Goal: Information Seeking & Learning: Learn about a topic

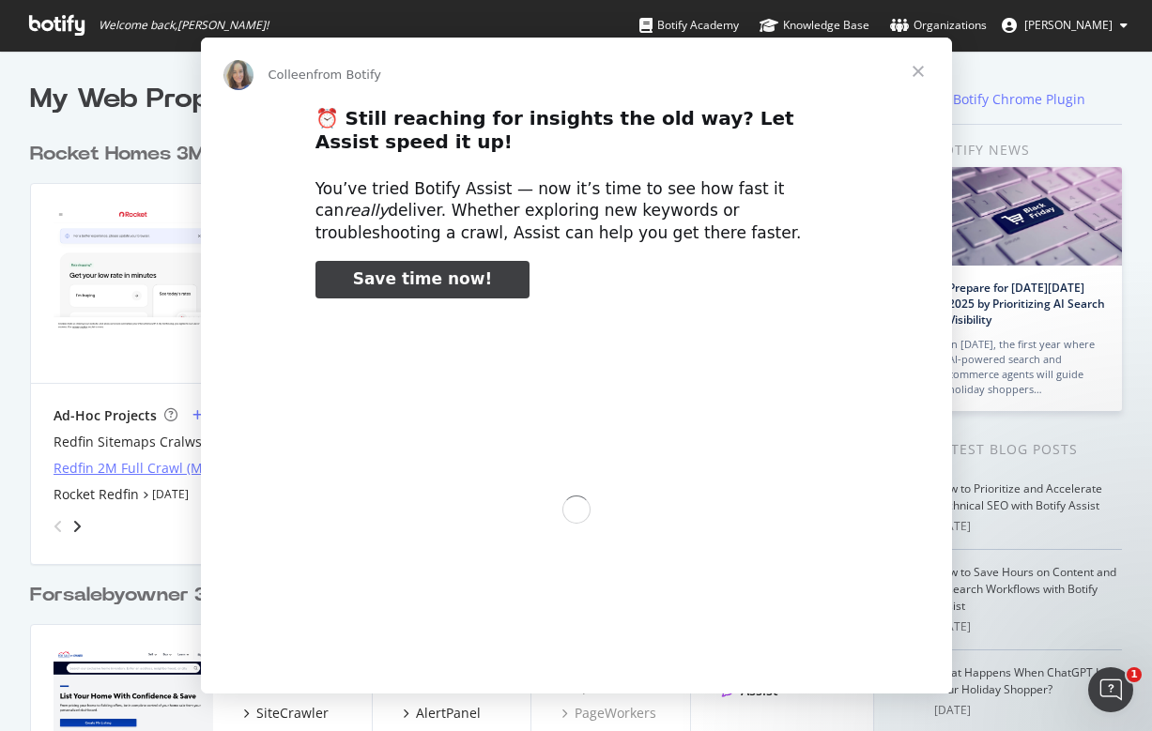
click at [115, 460] on div "Intercom messenger" at bounding box center [576, 365] width 1152 height 731
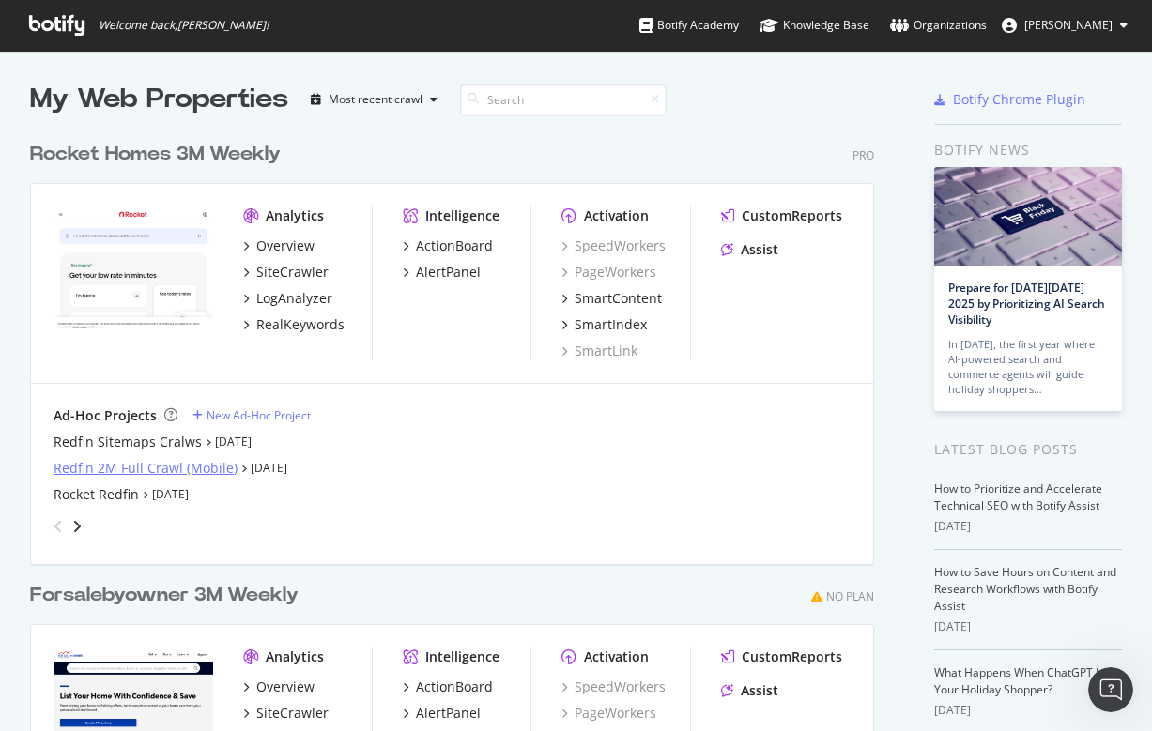
click at [140, 459] on div "Redfin 2M Full Crawl (Mobile)" at bounding box center [146, 468] width 184 height 19
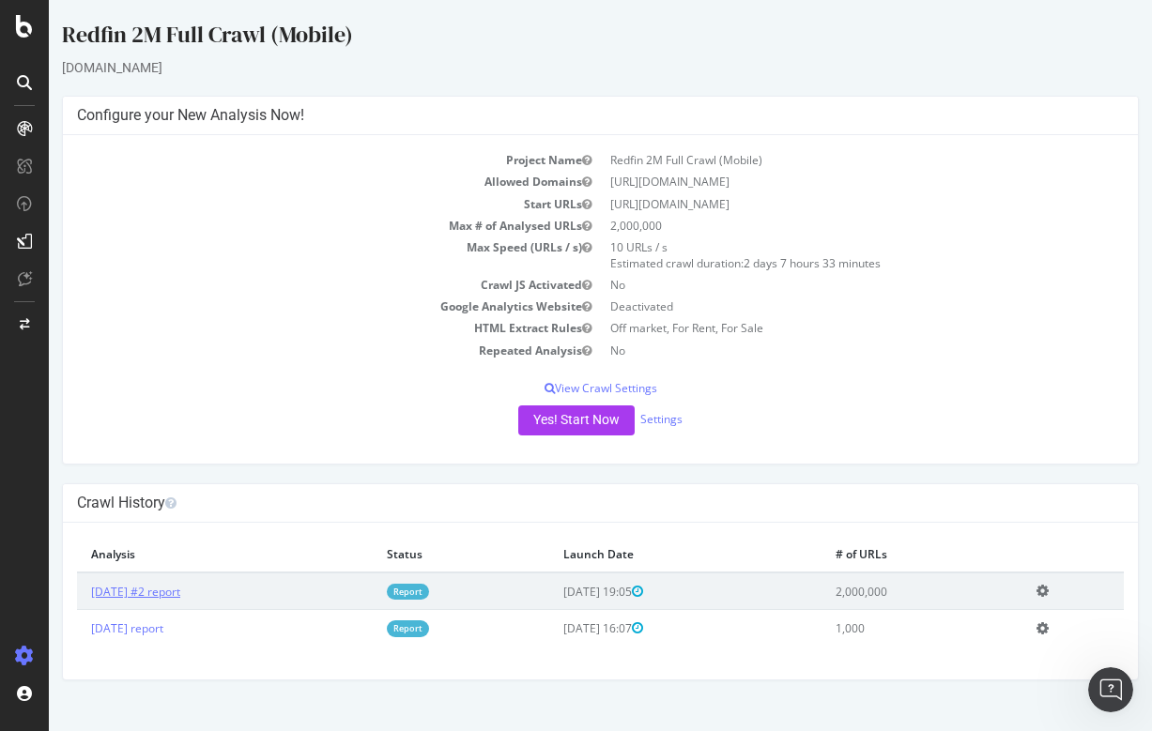
click at [180, 587] on link "[DATE] #2 report" at bounding box center [135, 592] width 89 height 16
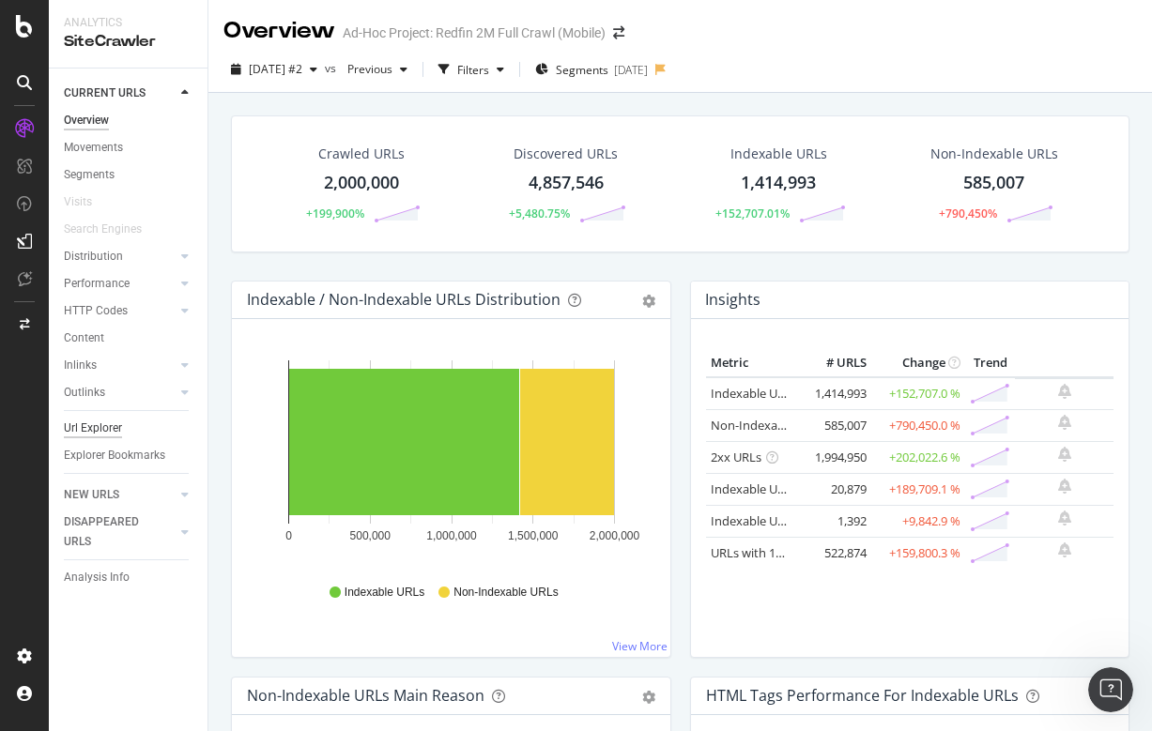
click at [102, 424] on div "Url Explorer" at bounding box center [93, 429] width 58 height 20
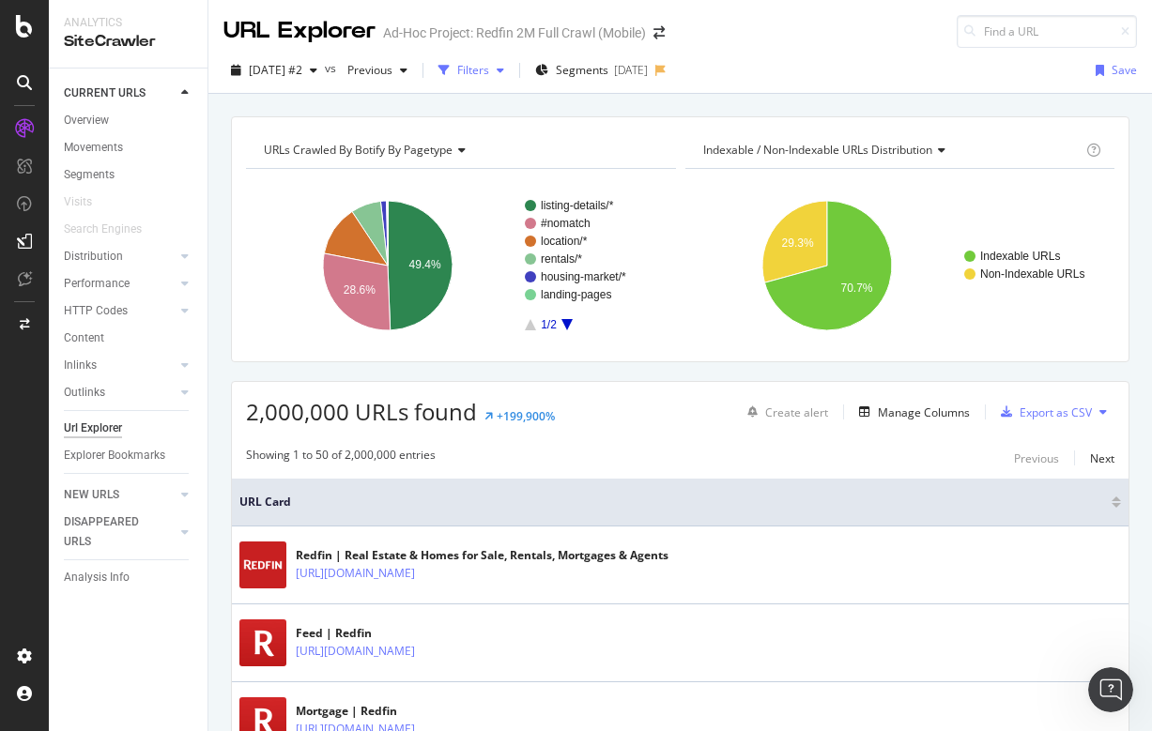
click at [489, 65] on div "Filters" at bounding box center [473, 70] width 32 height 16
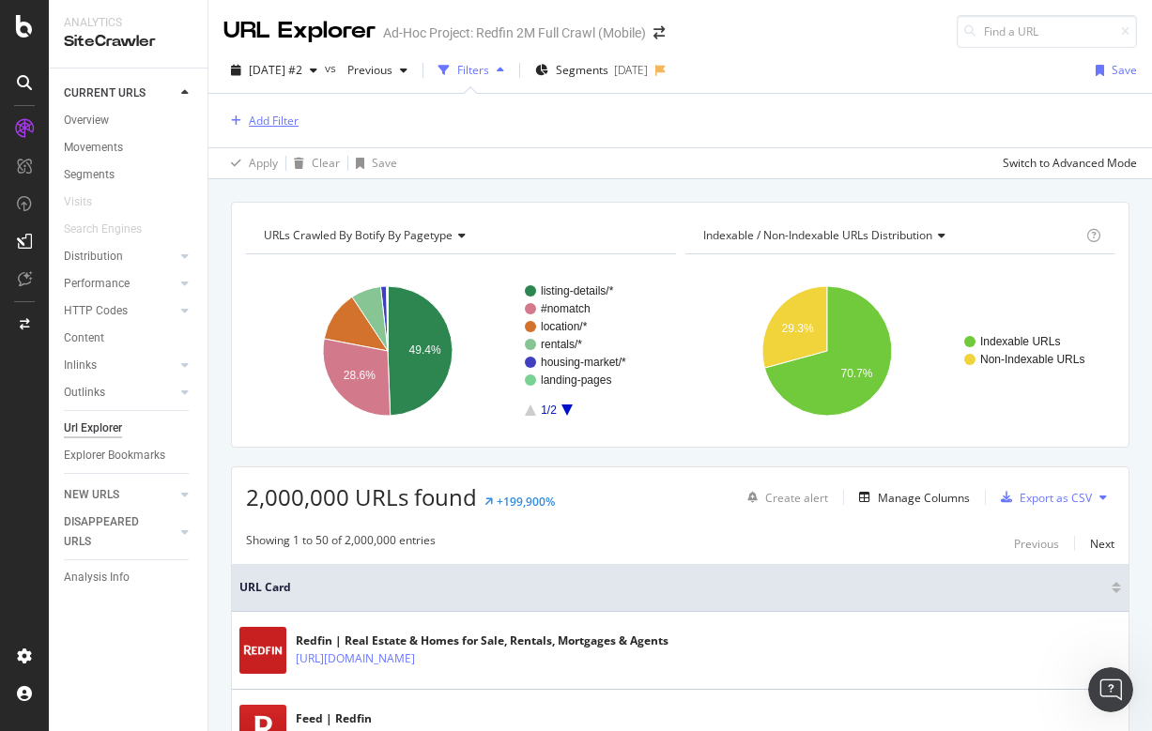
click at [265, 125] on div "Add Filter" at bounding box center [274, 121] width 50 height 16
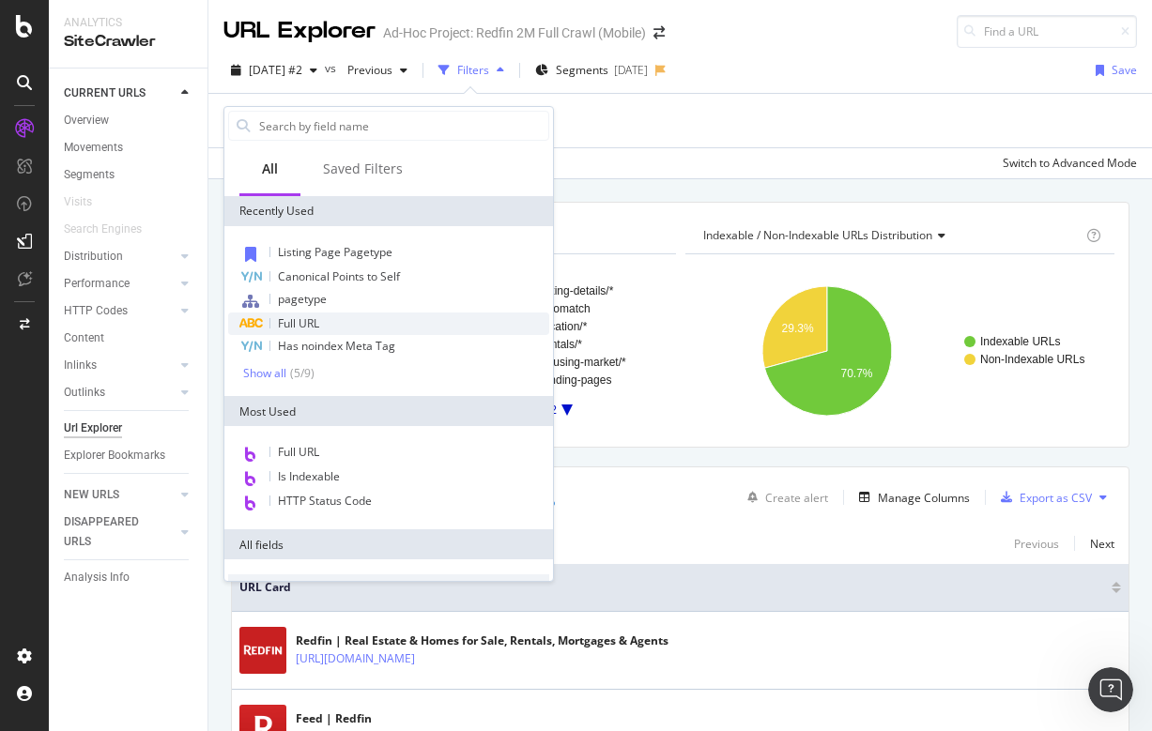
click at [306, 327] on span "Full URL" at bounding box center [298, 323] width 41 height 16
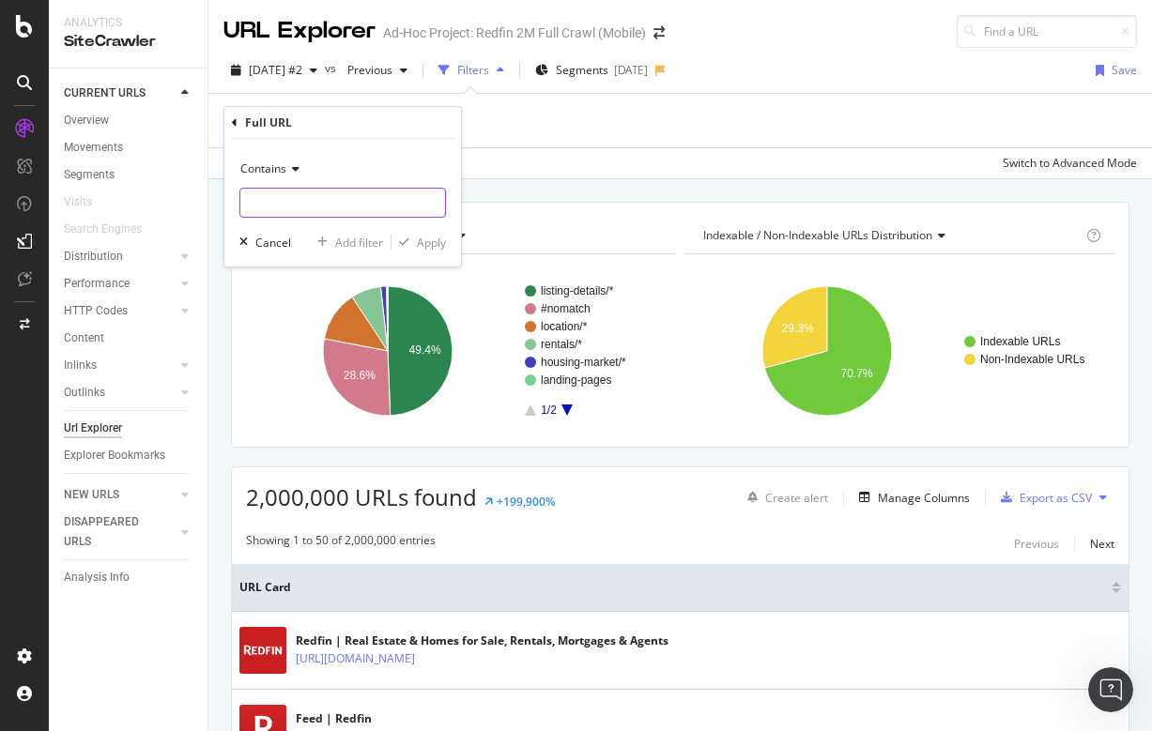
click at [272, 197] on input "text" at bounding box center [342, 203] width 205 height 30
type input "/building/"
click at [424, 247] on div "Apply" at bounding box center [431, 243] width 29 height 16
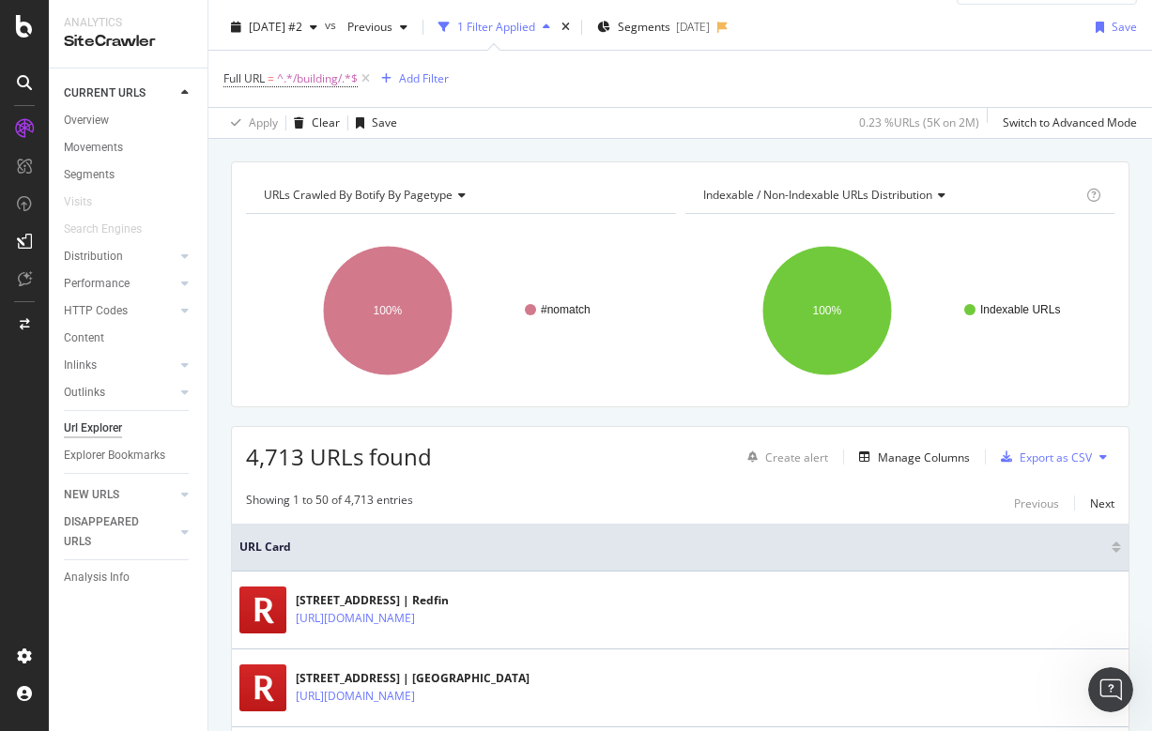
scroll to position [21, 0]
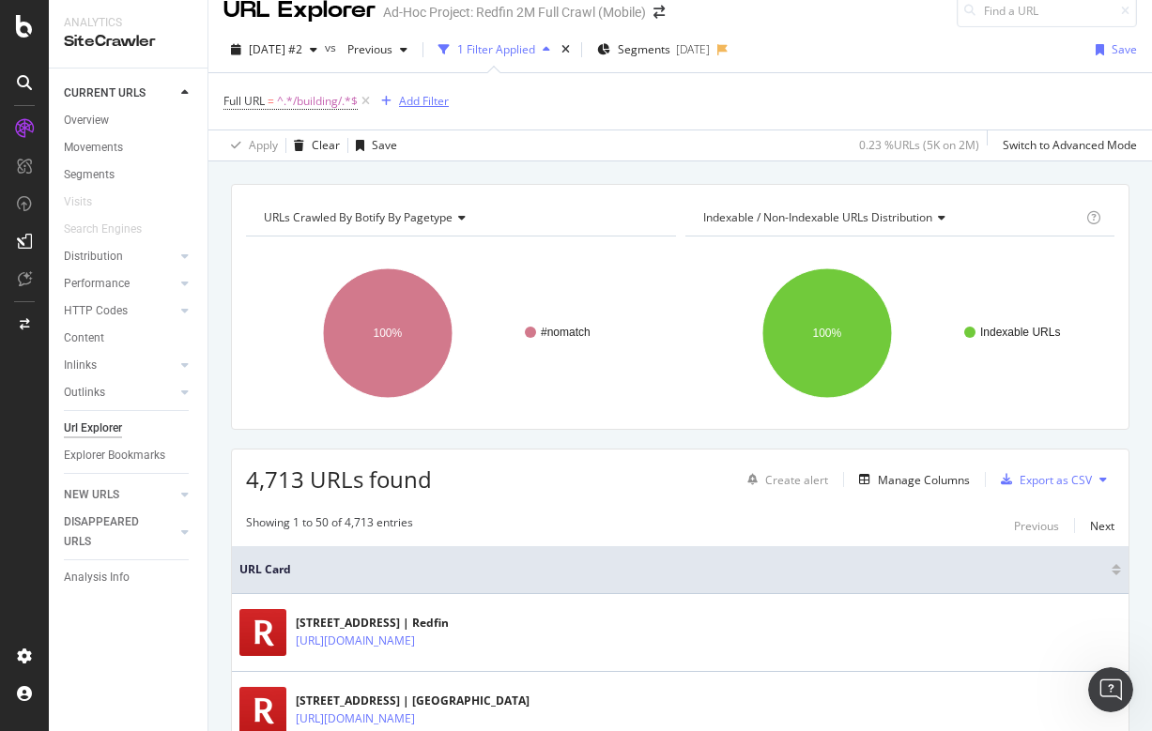
click at [424, 103] on div "Add Filter" at bounding box center [424, 101] width 50 height 16
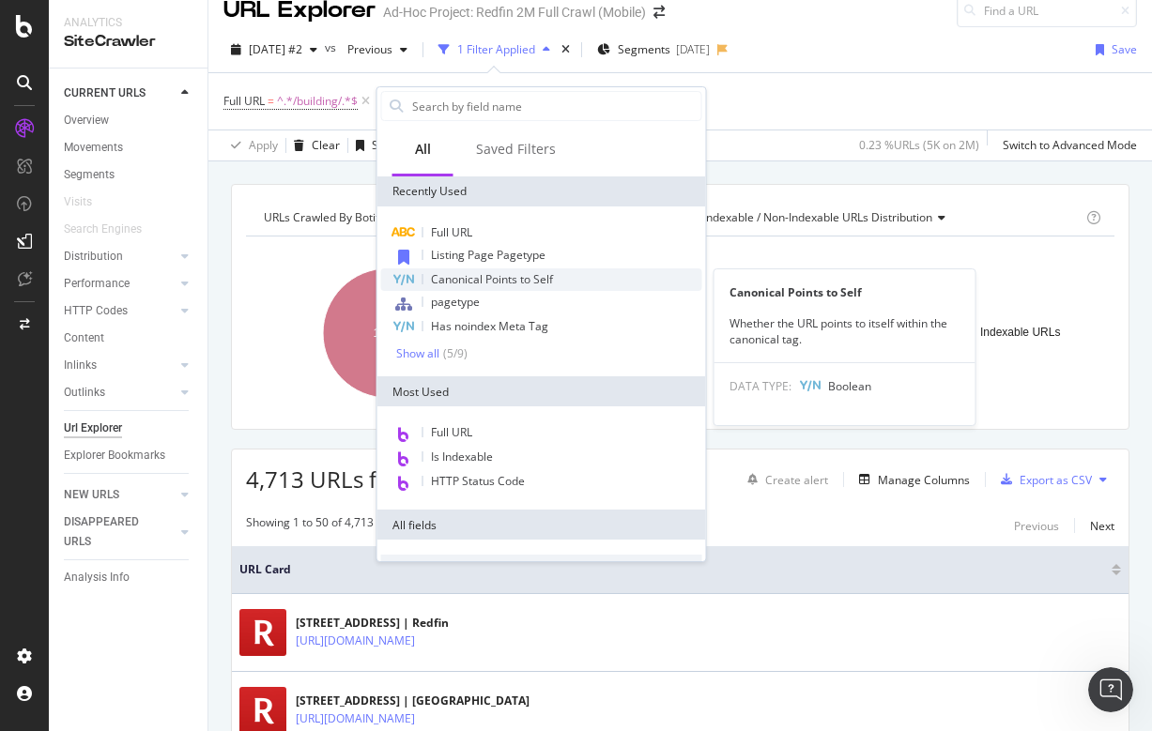
click at [455, 274] on span "Canonical Points to Self" at bounding box center [492, 279] width 122 height 16
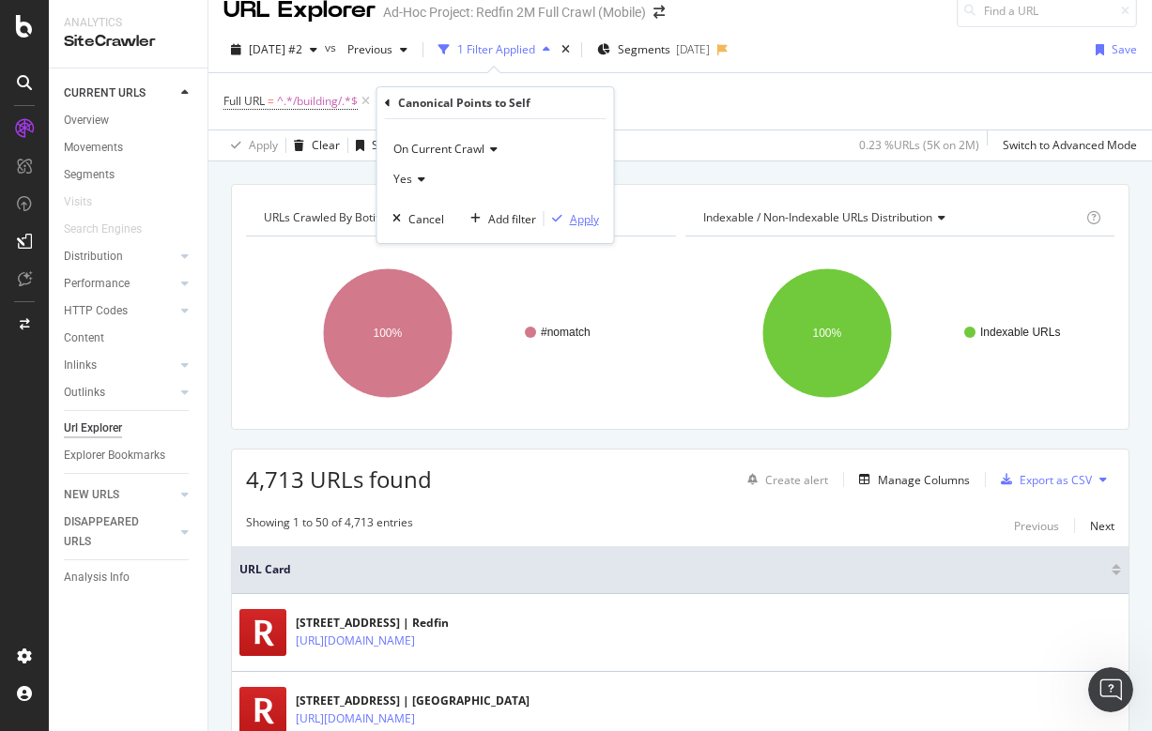
click at [592, 216] on div "Apply" at bounding box center [584, 219] width 29 height 16
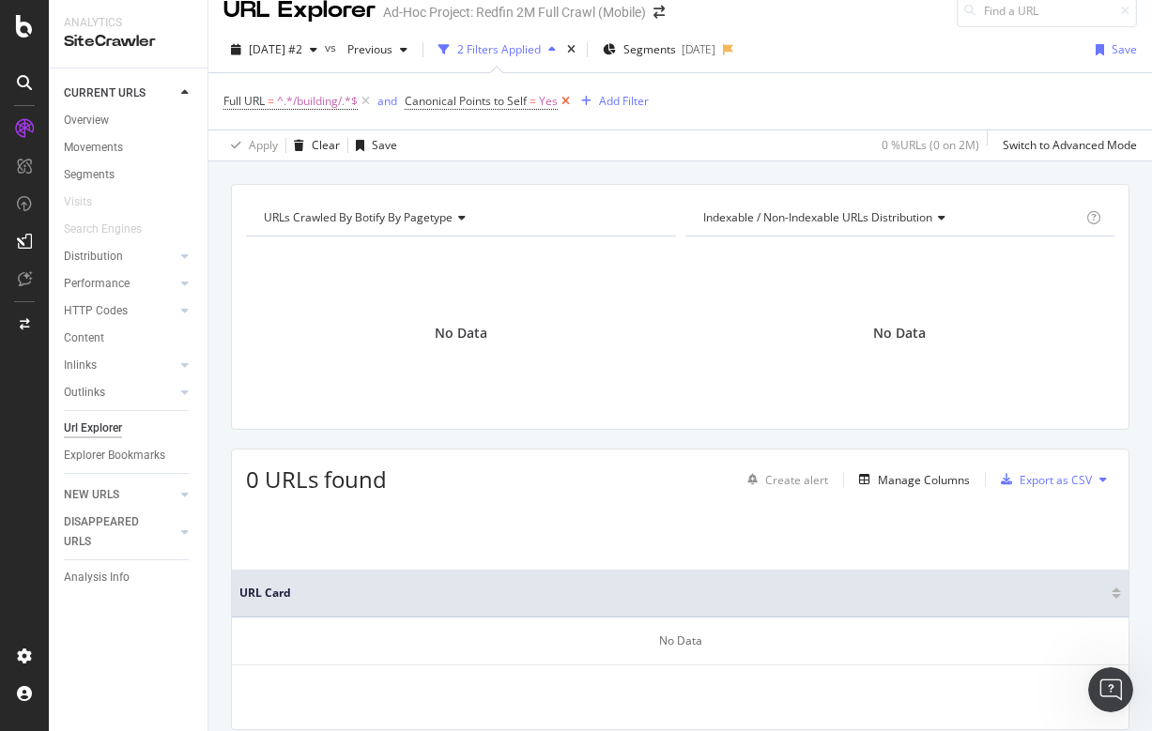
click at [570, 97] on icon at bounding box center [566, 101] width 16 height 19
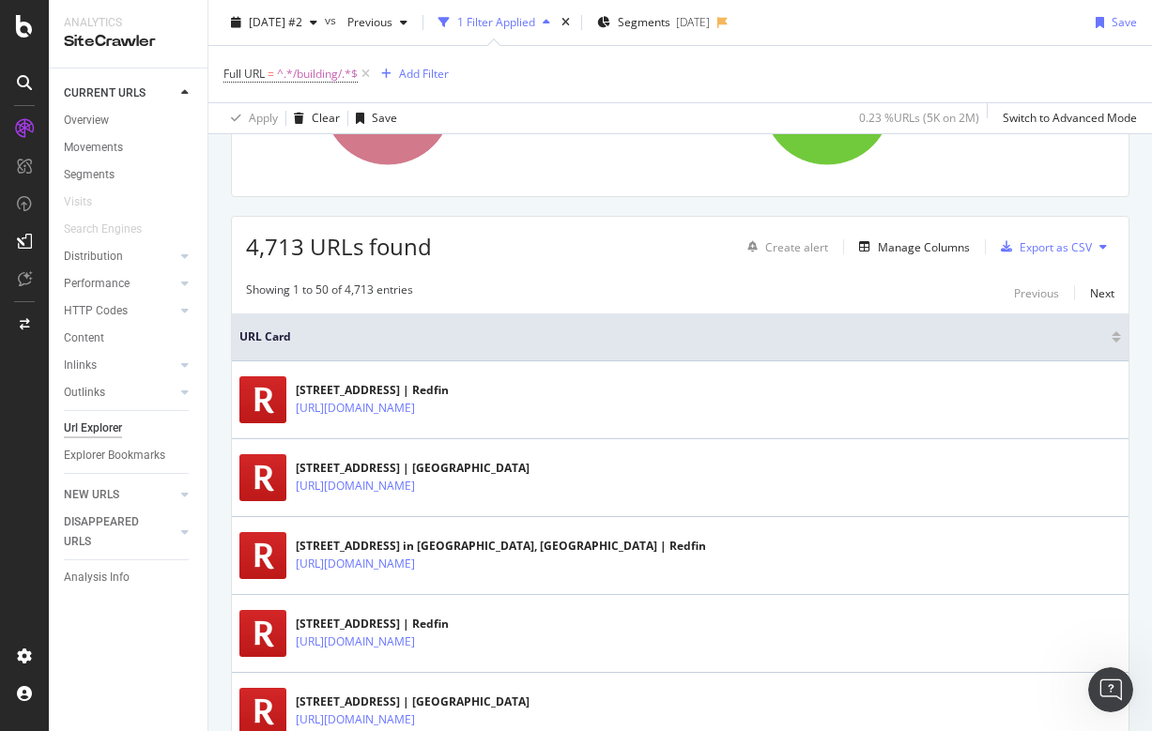
scroll to position [293, 0]
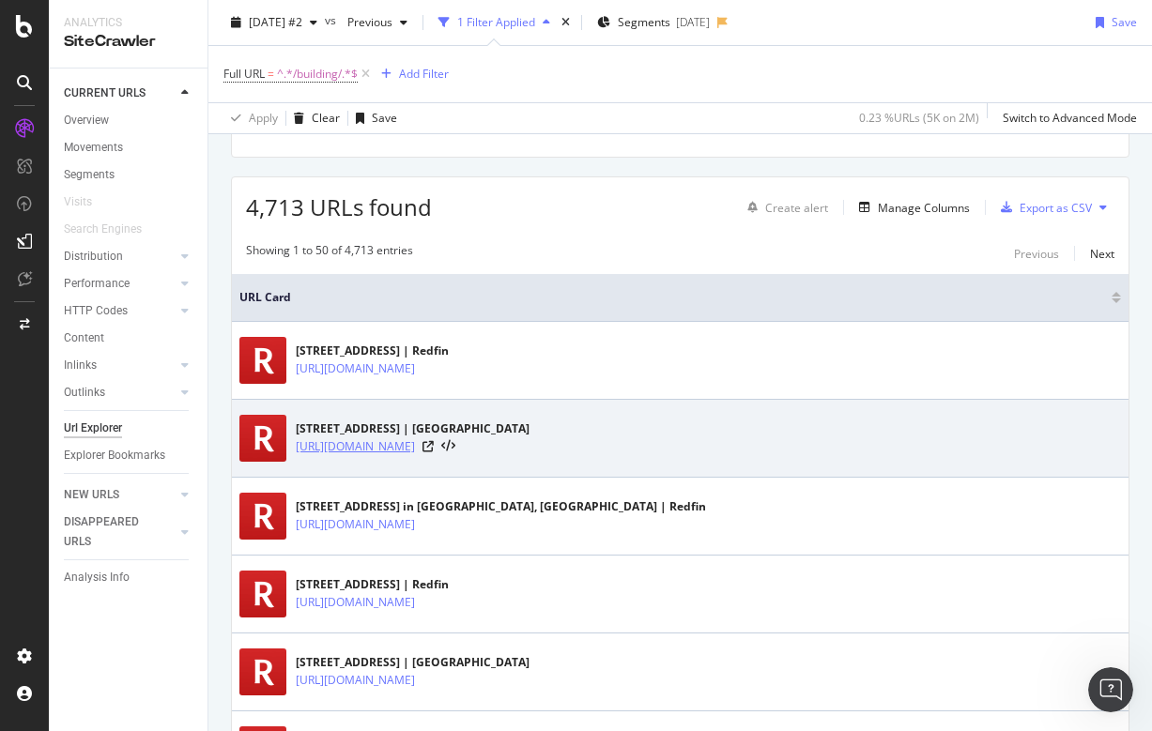
drag, startPoint x: 293, startPoint y: 446, endPoint x: 762, endPoint y: 447, distance: 469.4
click at [762, 447] on div "[STREET_ADDRESS] in [GEOGRAPHIC_DATA], [GEOGRAPHIC_DATA] | Redfin [URL][DOMAIN_…" at bounding box center [680, 438] width 882 height 47
copy link "[URL][DOMAIN_NAME]"
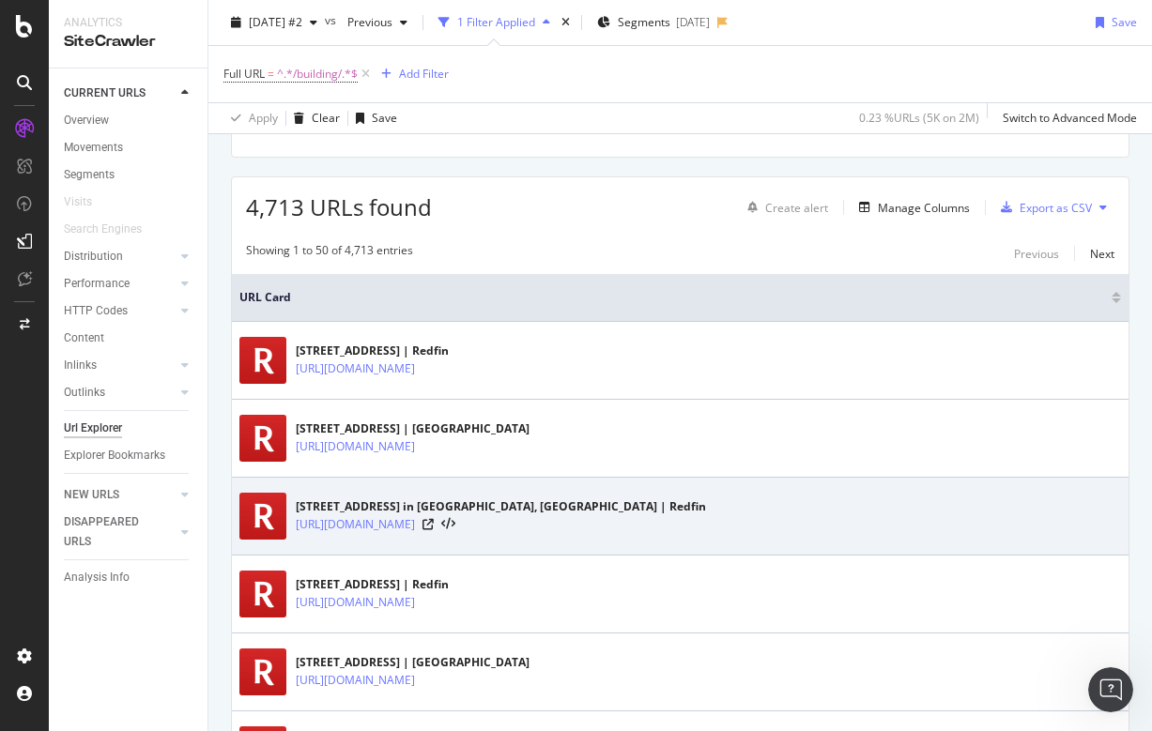
copy link "[URL][DOMAIN_NAME]"
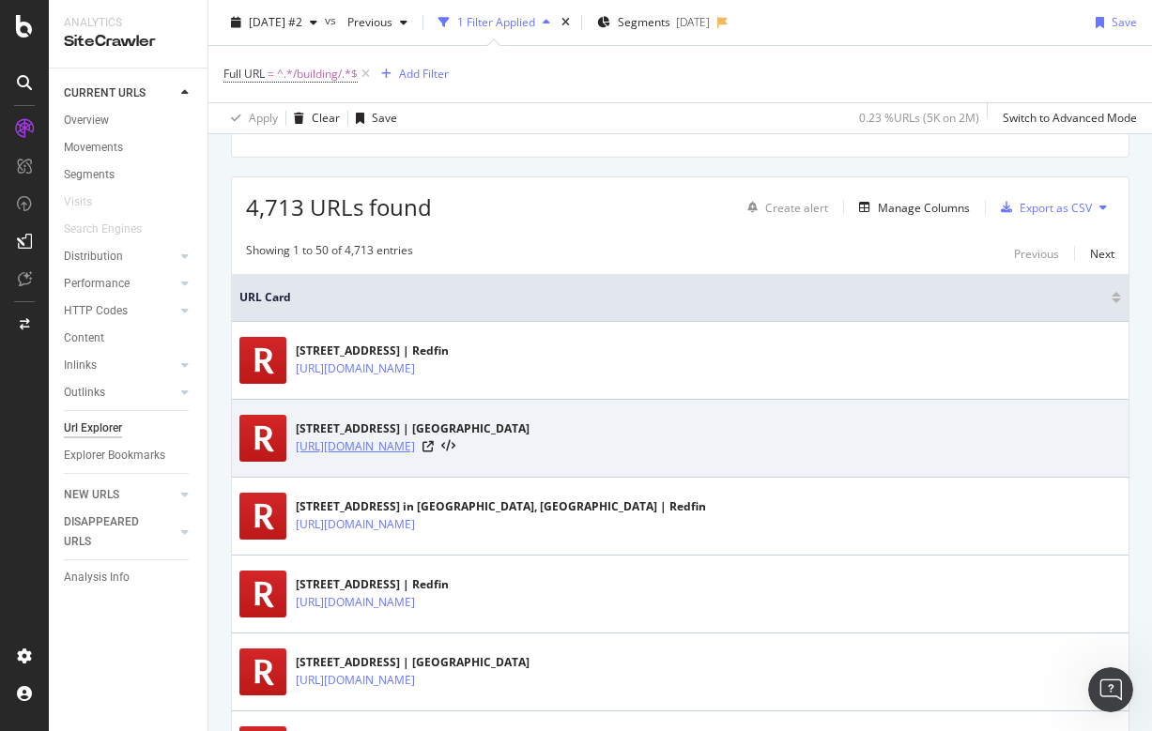
click at [415, 451] on link "[URL][DOMAIN_NAME]" at bounding box center [355, 446] width 119 height 19
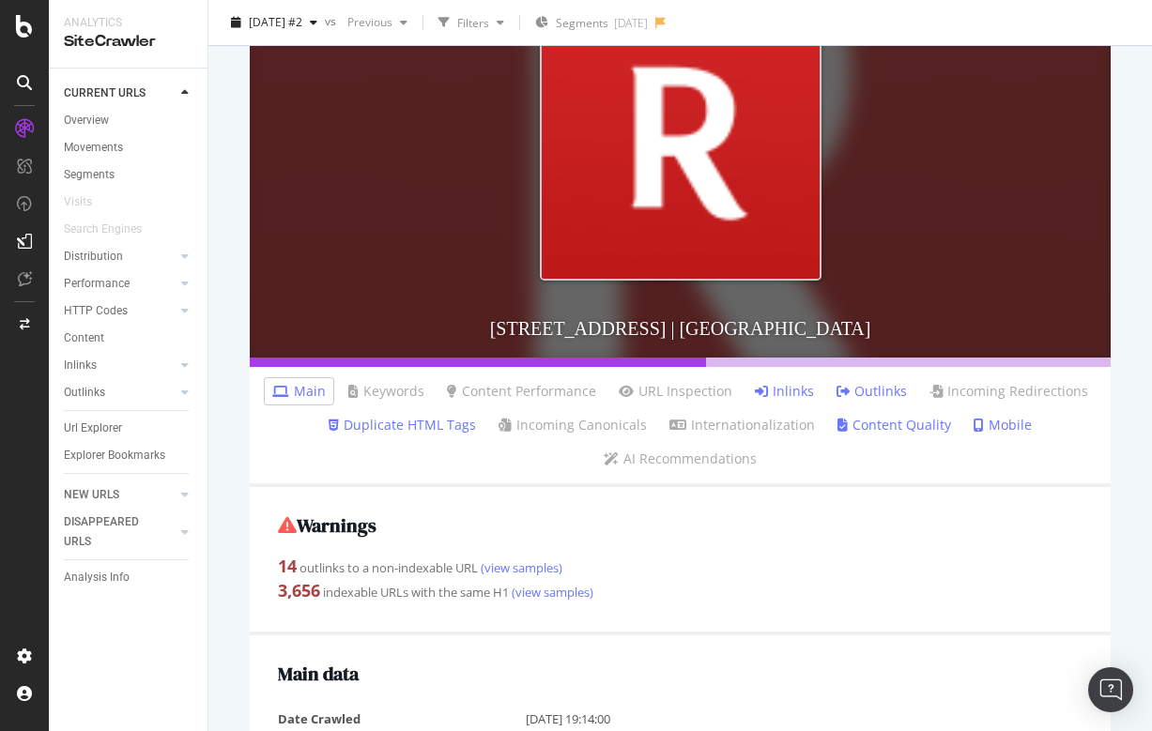
scroll to position [358, 0]
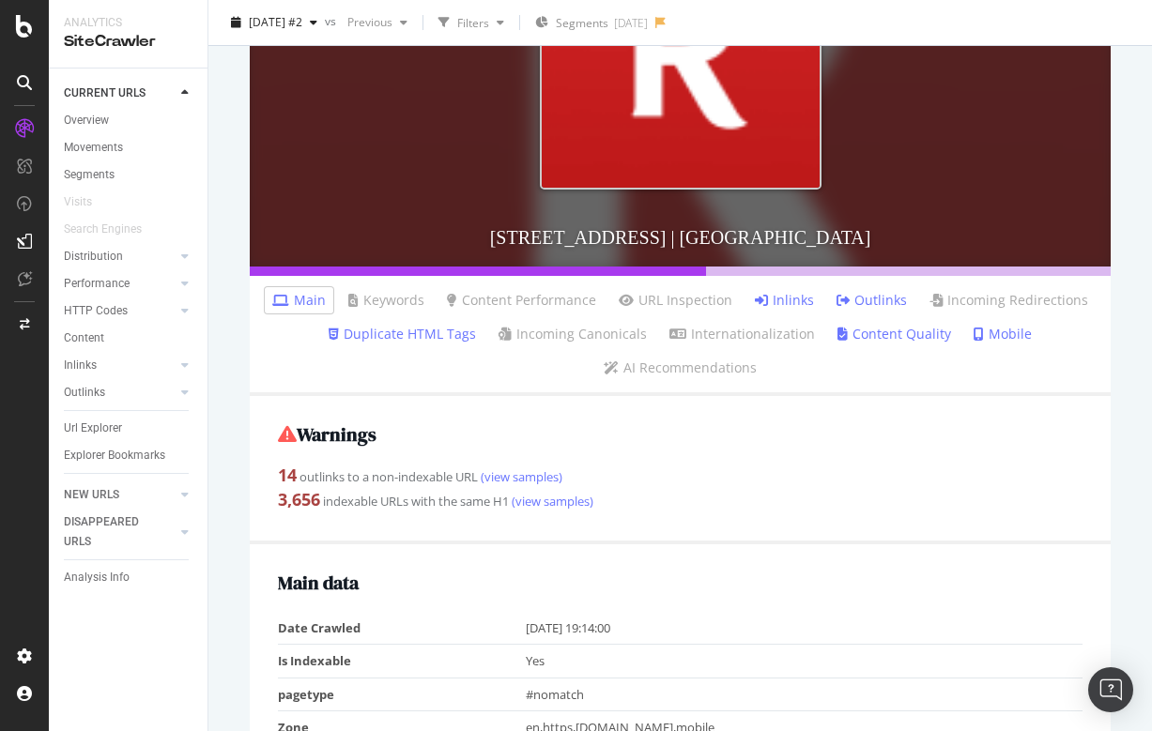
click at [792, 299] on link "Inlinks" at bounding box center [784, 300] width 59 height 19
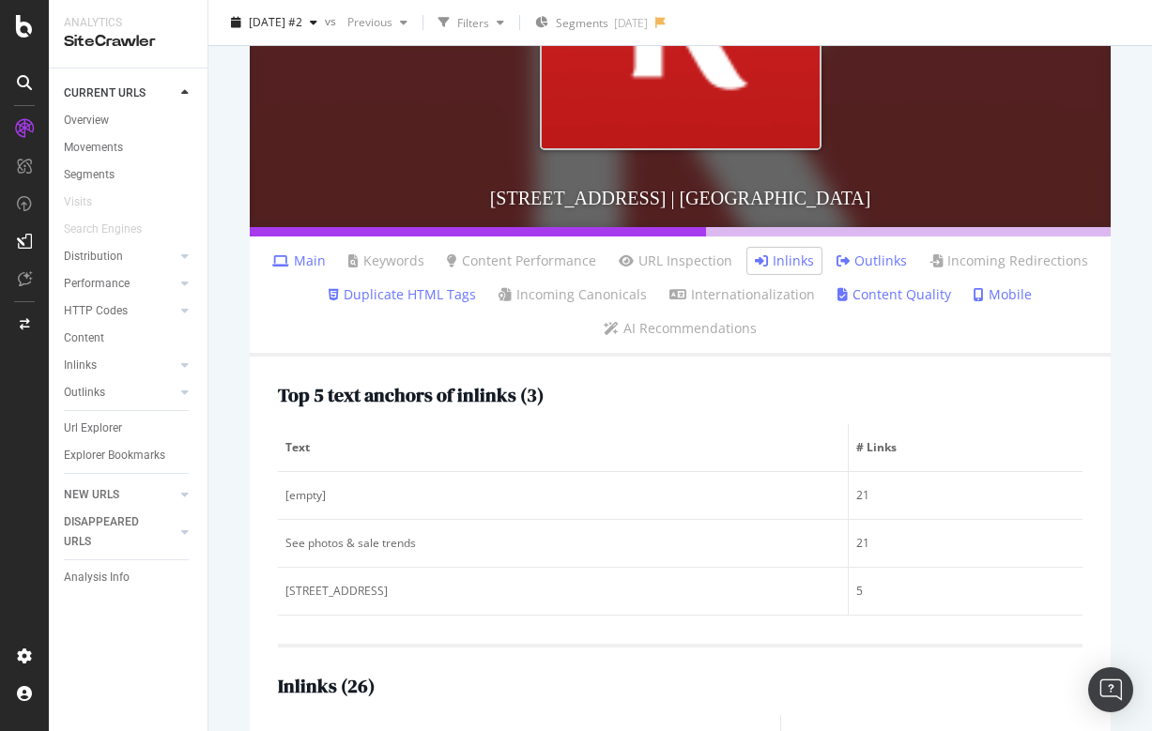
drag, startPoint x: 278, startPoint y: 507, endPoint x: 746, endPoint y: 518, distance: 468.6
copy link "https://www.redfin.com/FL/Naples/4670-Saint-Croix-Ln-34109/unit-631/home/674100…"
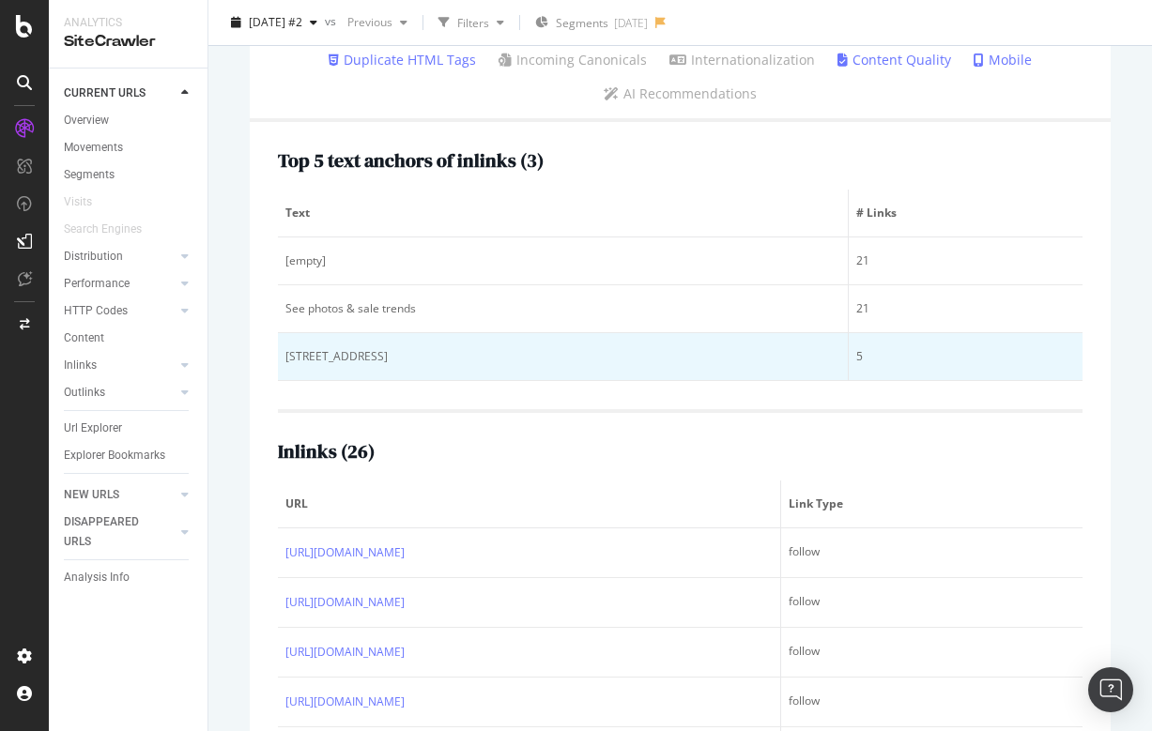
scroll to position [771, 0]
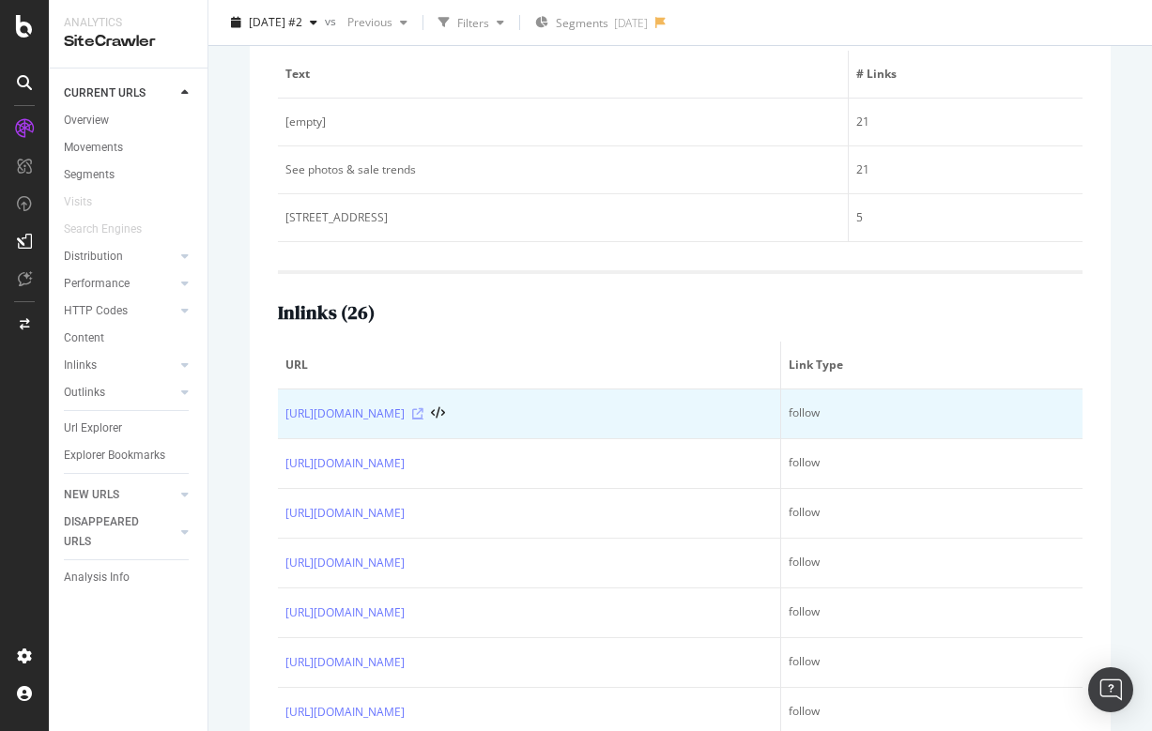
click at [423, 413] on icon at bounding box center [417, 413] width 11 height 11
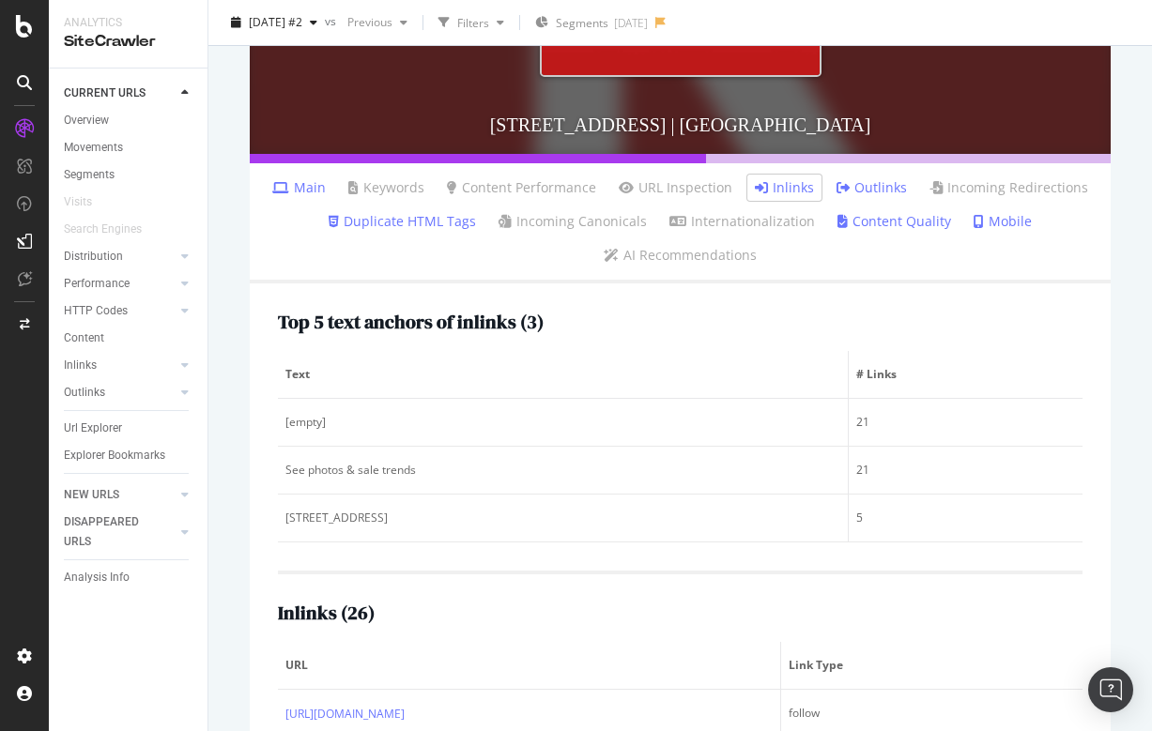
scroll to position [495, 0]
